Goal: Find specific page/section: Find specific page/section

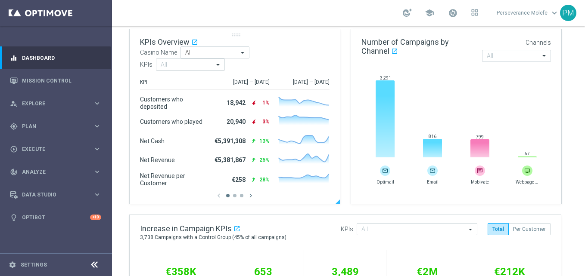
scroll to position [129, 0]
click at [71, 131] on div "gps_fixed Plan keyboard_arrow_right" at bounding box center [55, 126] width 111 height 23
click at [48, 168] on span "Templates" at bounding box center [54, 169] width 62 height 5
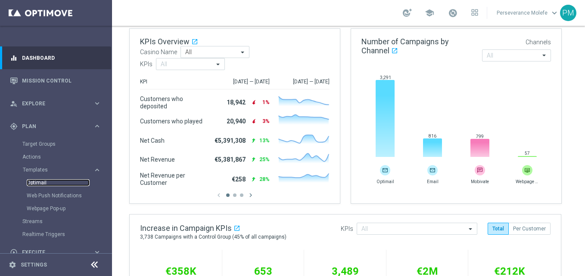
click at [44, 181] on link "Optimail" at bounding box center [58, 183] width 63 height 7
